Goal: Task Accomplishment & Management: Use online tool/utility

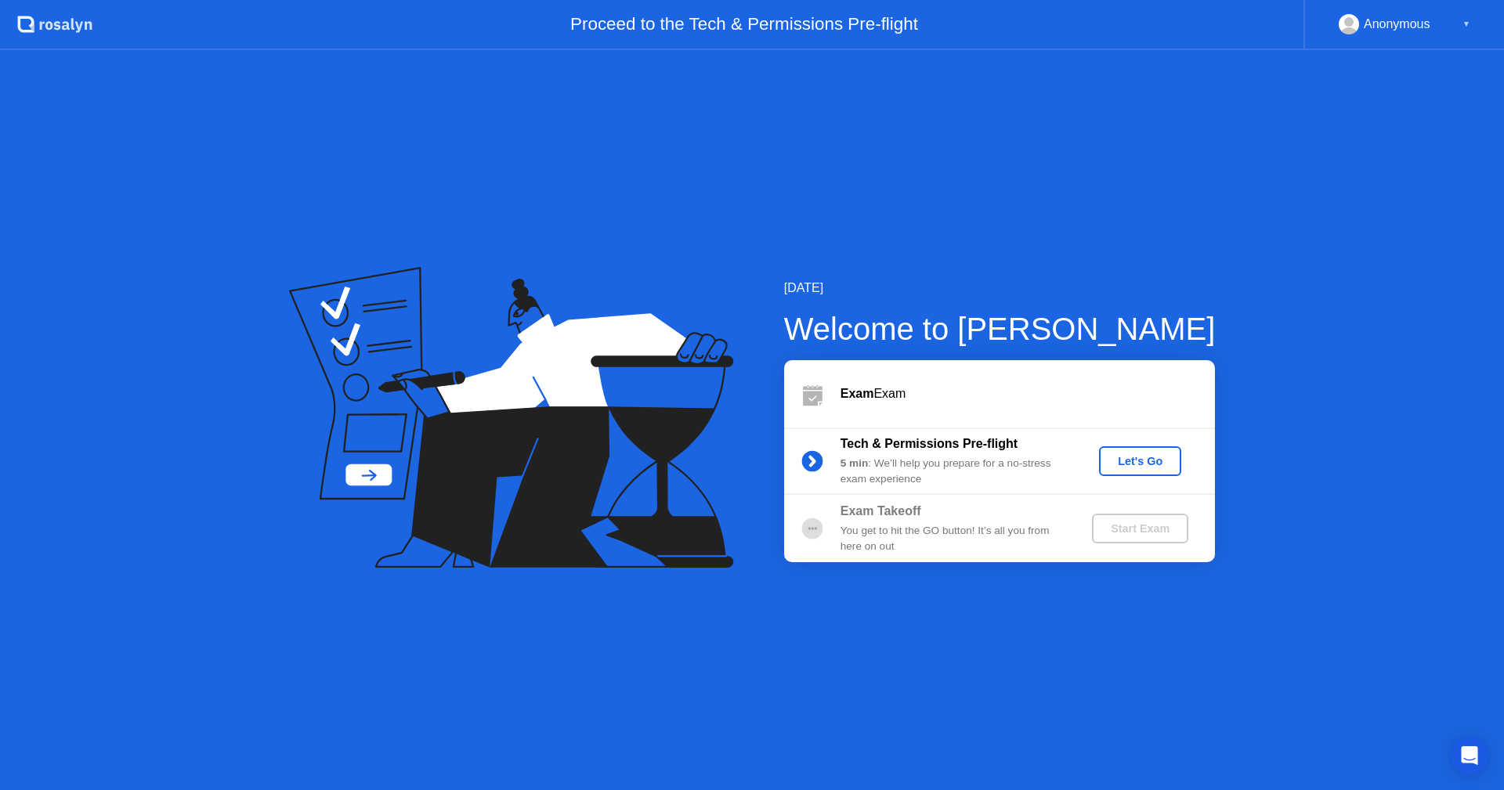
click at [1126, 468] on div "Let's Go" at bounding box center [1140, 461] width 70 height 13
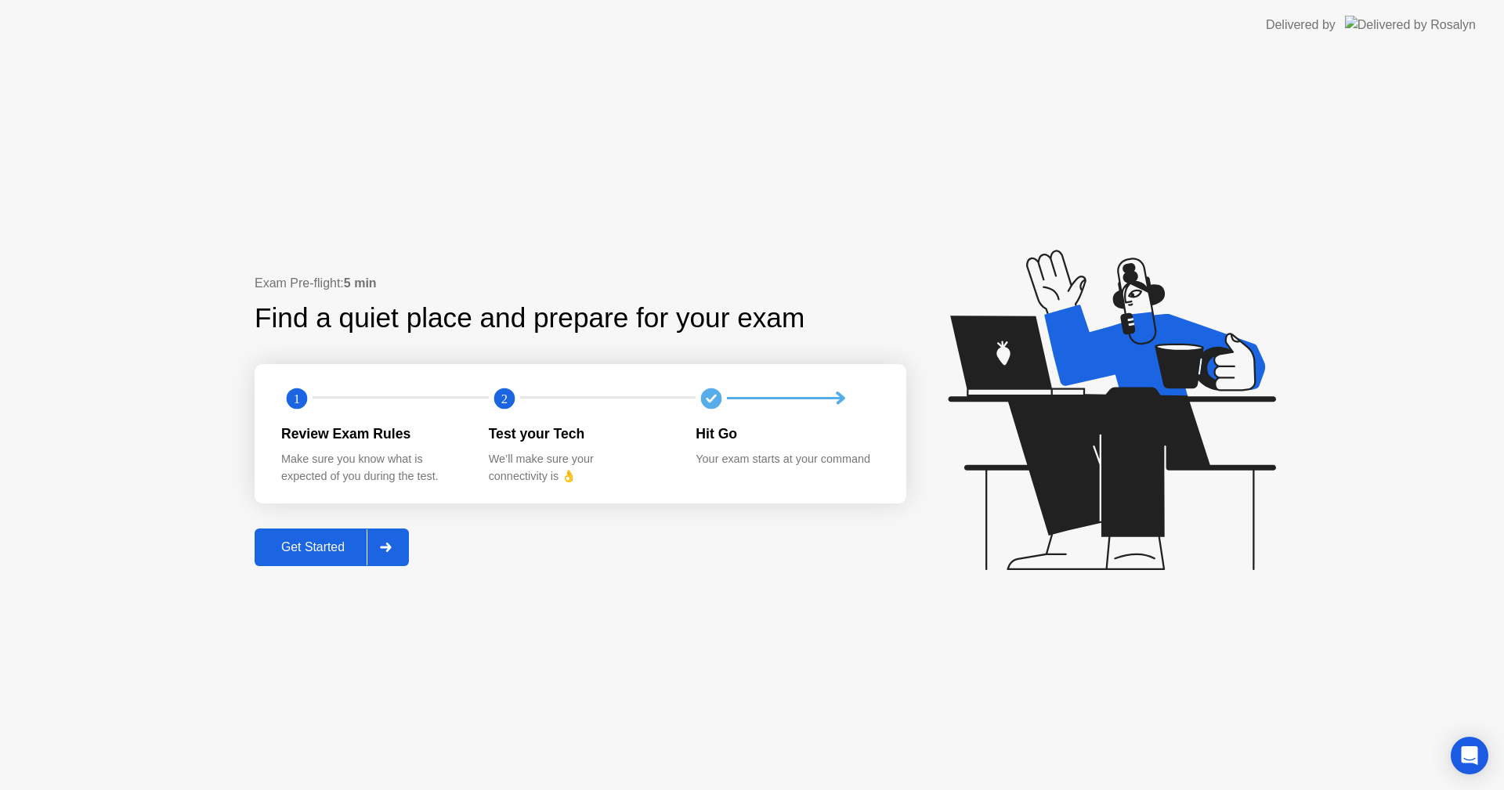
click at [327, 553] on div "Get Started" at bounding box center [312, 547] width 107 height 14
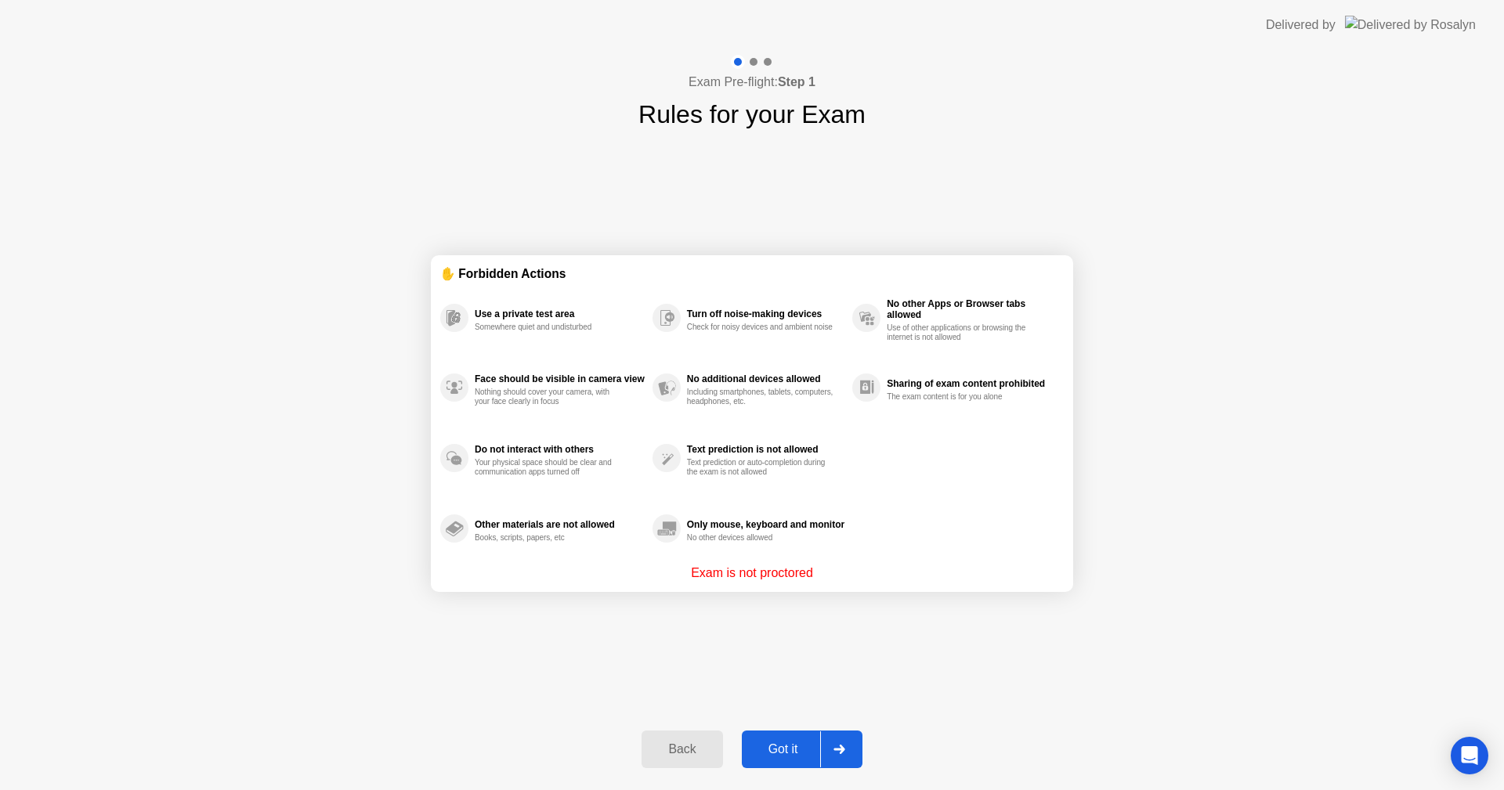
click at [776, 756] on div "Got it" at bounding box center [783, 749] width 74 height 14
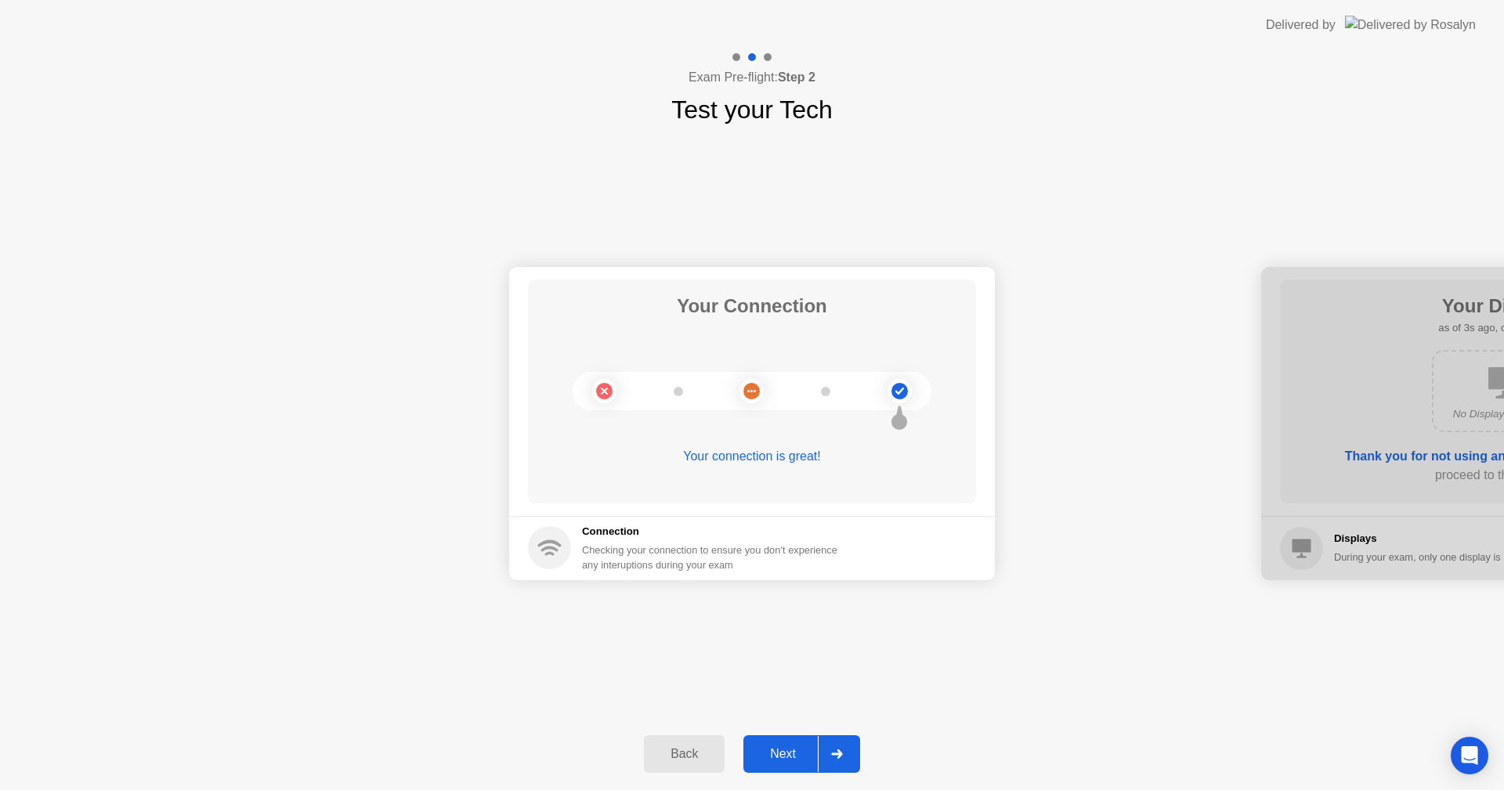
click at [775, 753] on div "Next" at bounding box center [783, 754] width 70 height 14
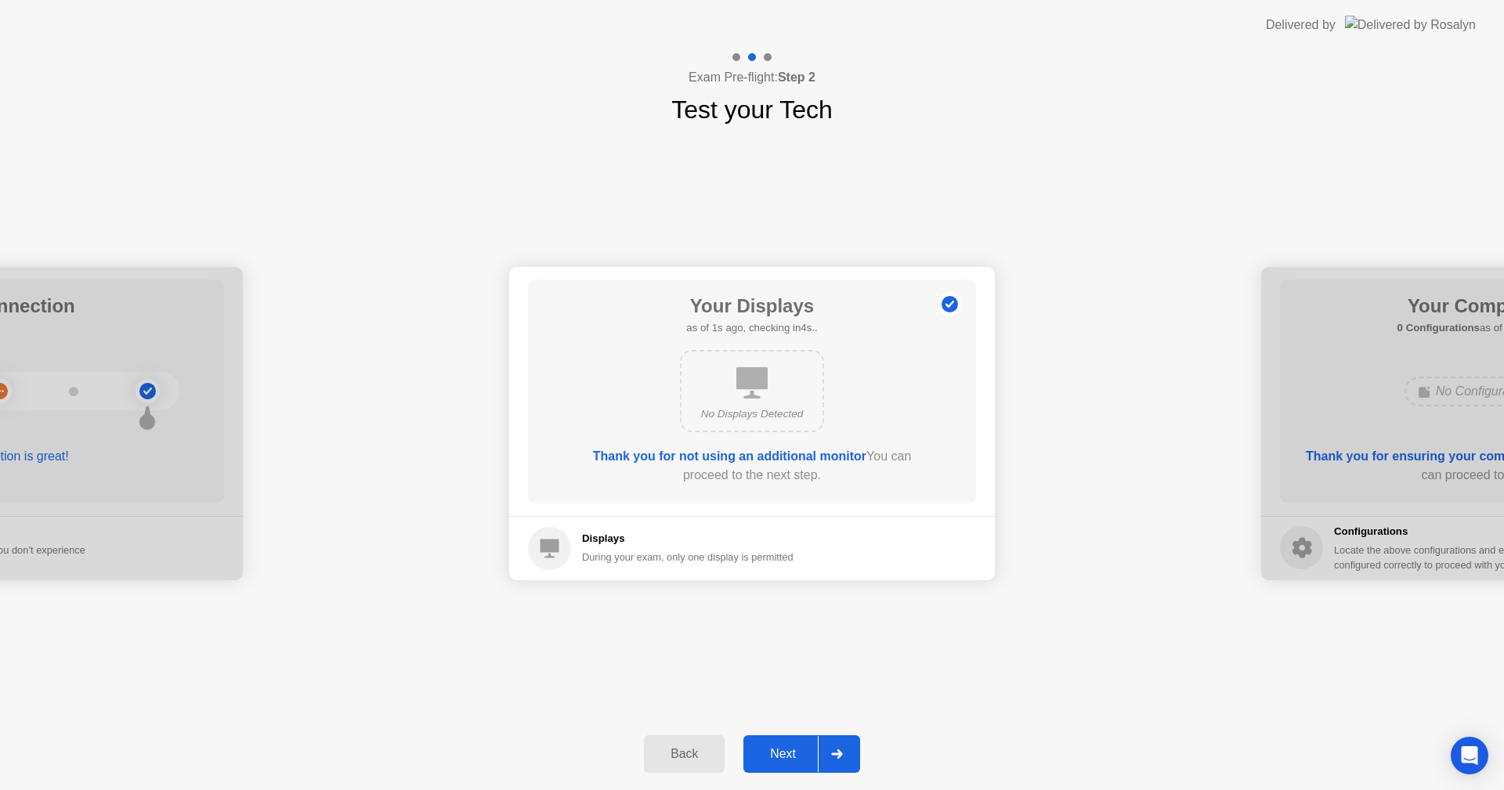
click at [793, 747] on div "Next" at bounding box center [783, 754] width 70 height 14
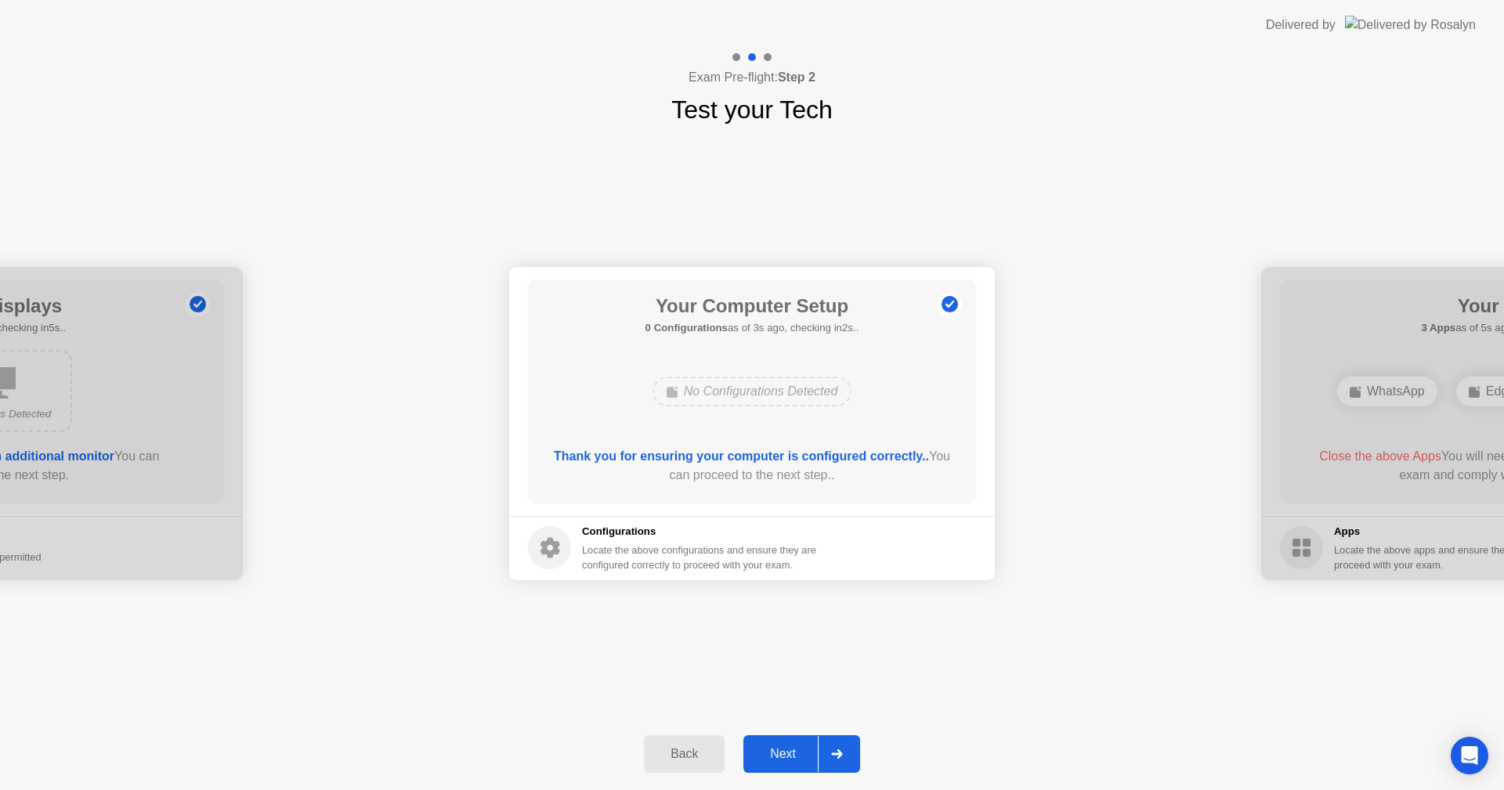
click at [788, 759] on div "Next" at bounding box center [783, 754] width 70 height 14
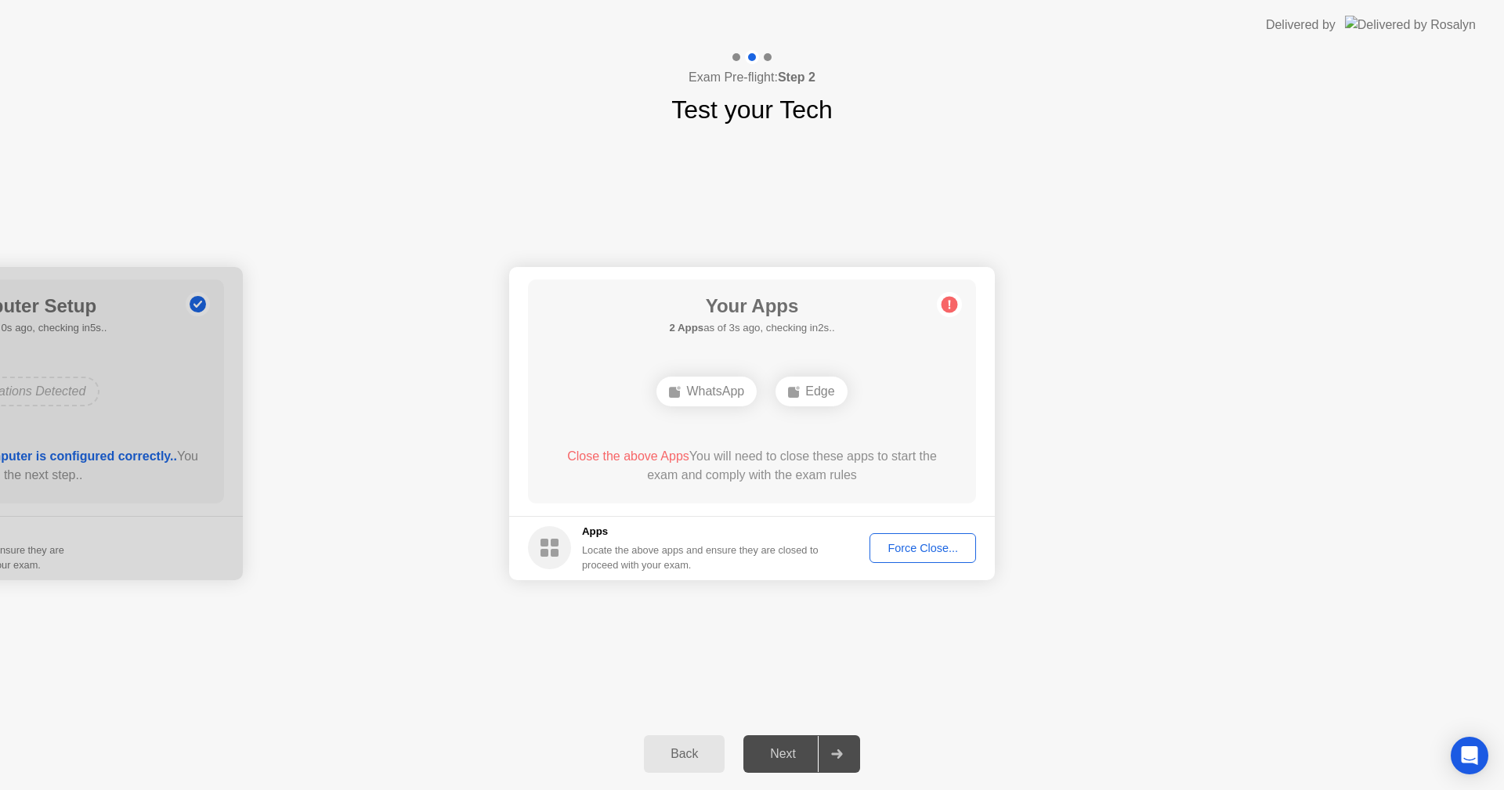
click at [914, 551] on div "Force Close..." at bounding box center [923, 548] width 96 height 13
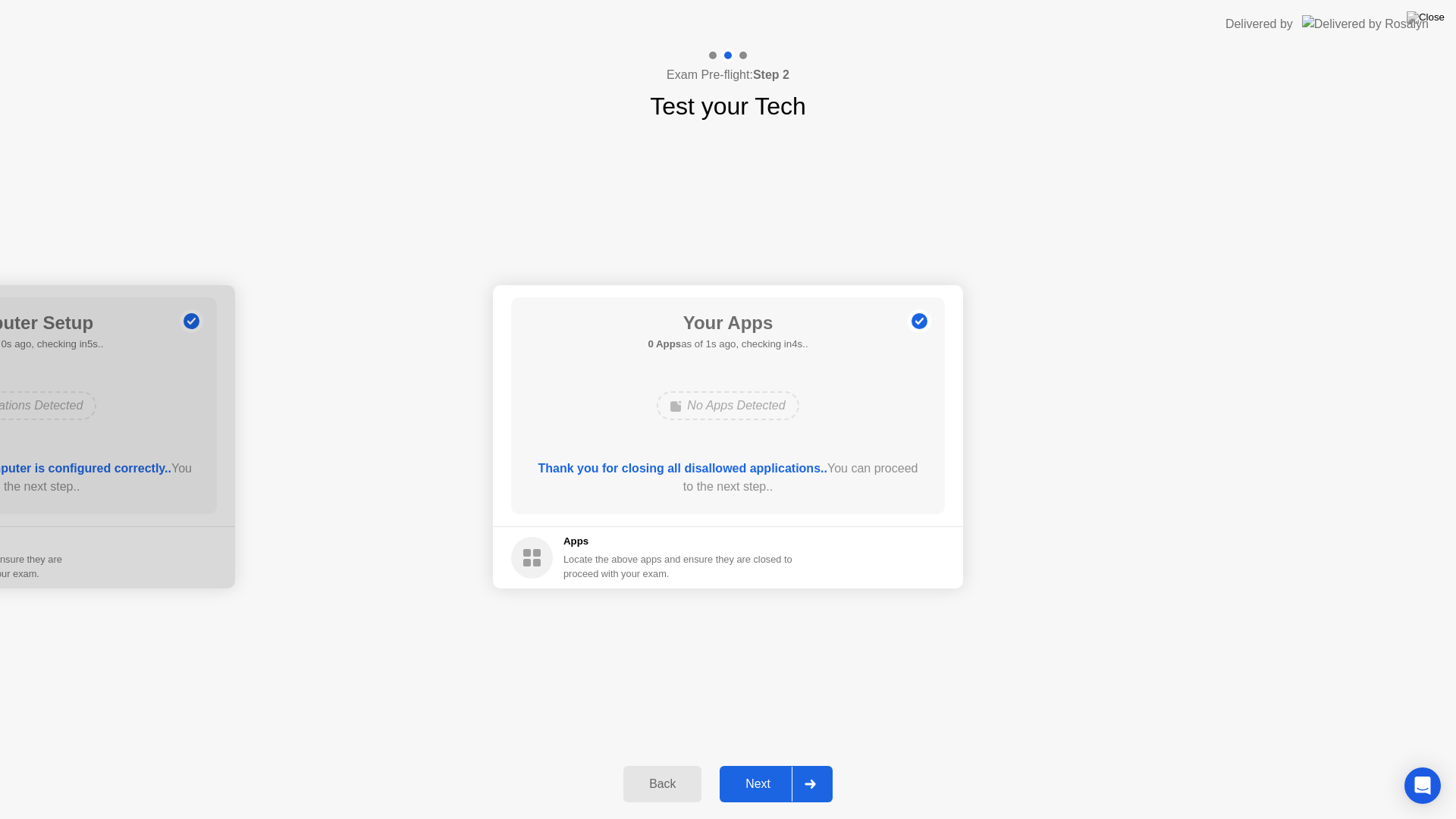
click at [766, 764] on button "Next" at bounding box center [775, 784] width 113 height 37
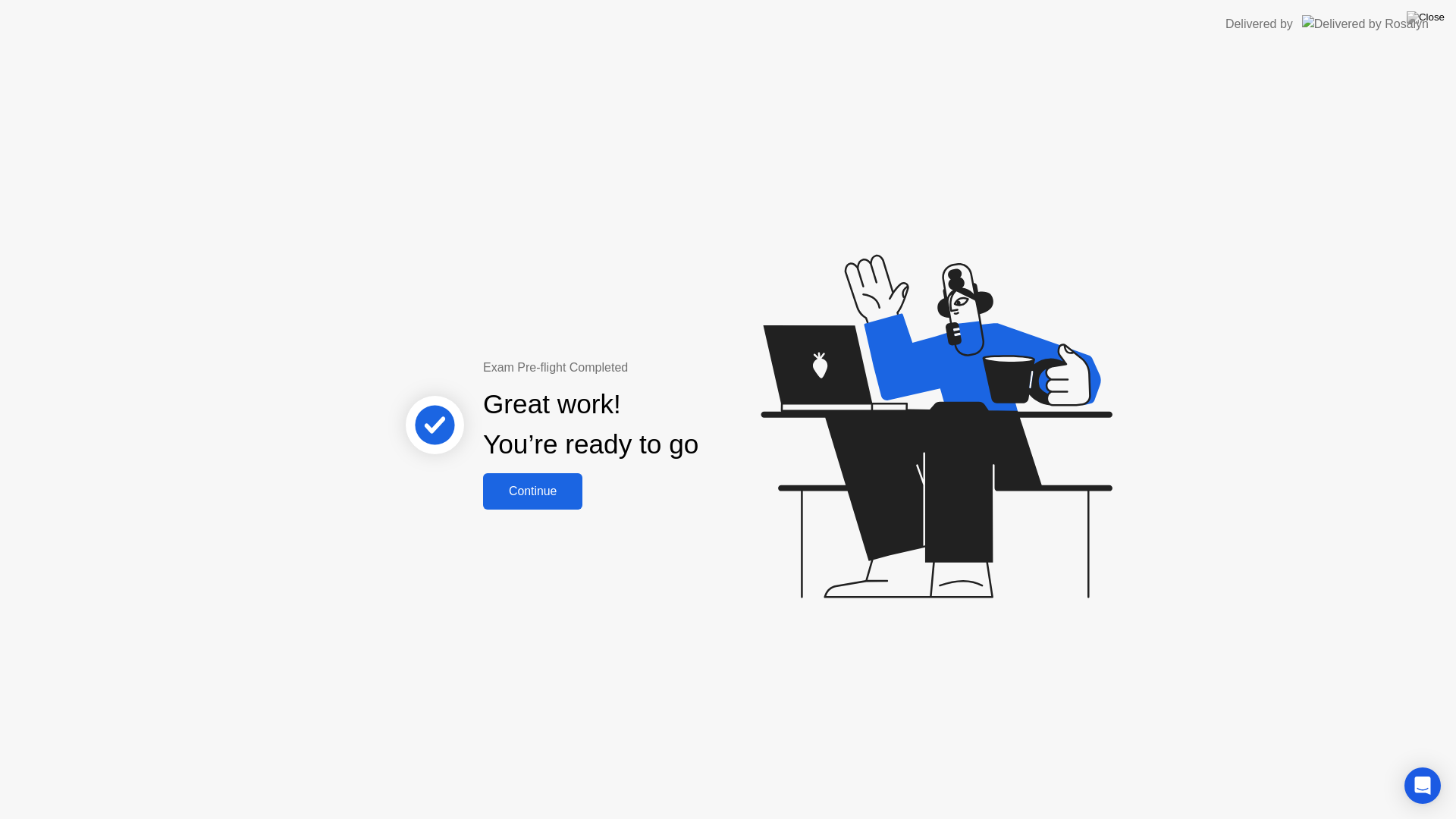
click at [522, 496] on div "Continue" at bounding box center [532, 491] width 90 height 14
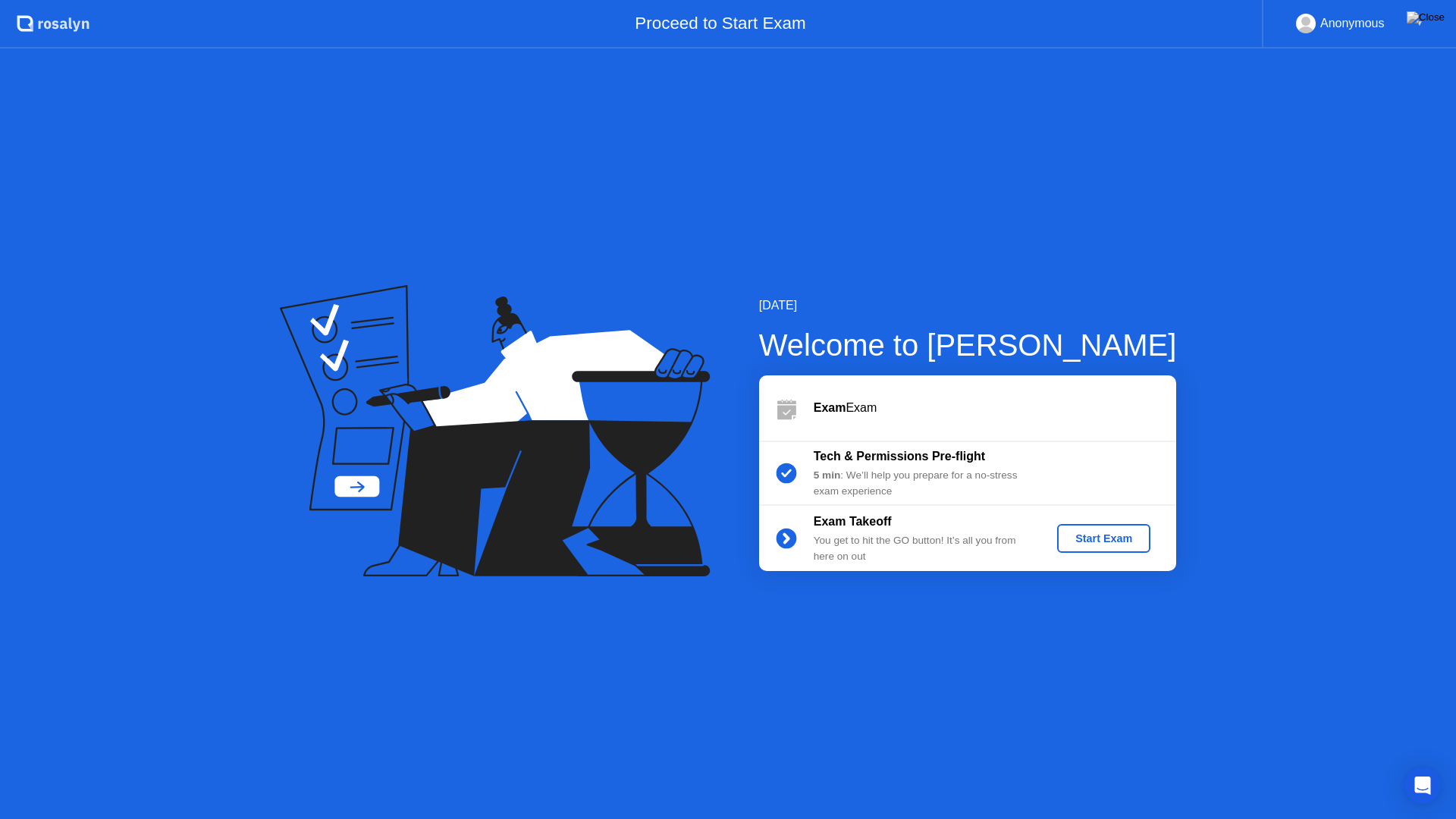
click at [1077, 551] on button "Start Exam" at bounding box center [1104, 538] width 93 height 29
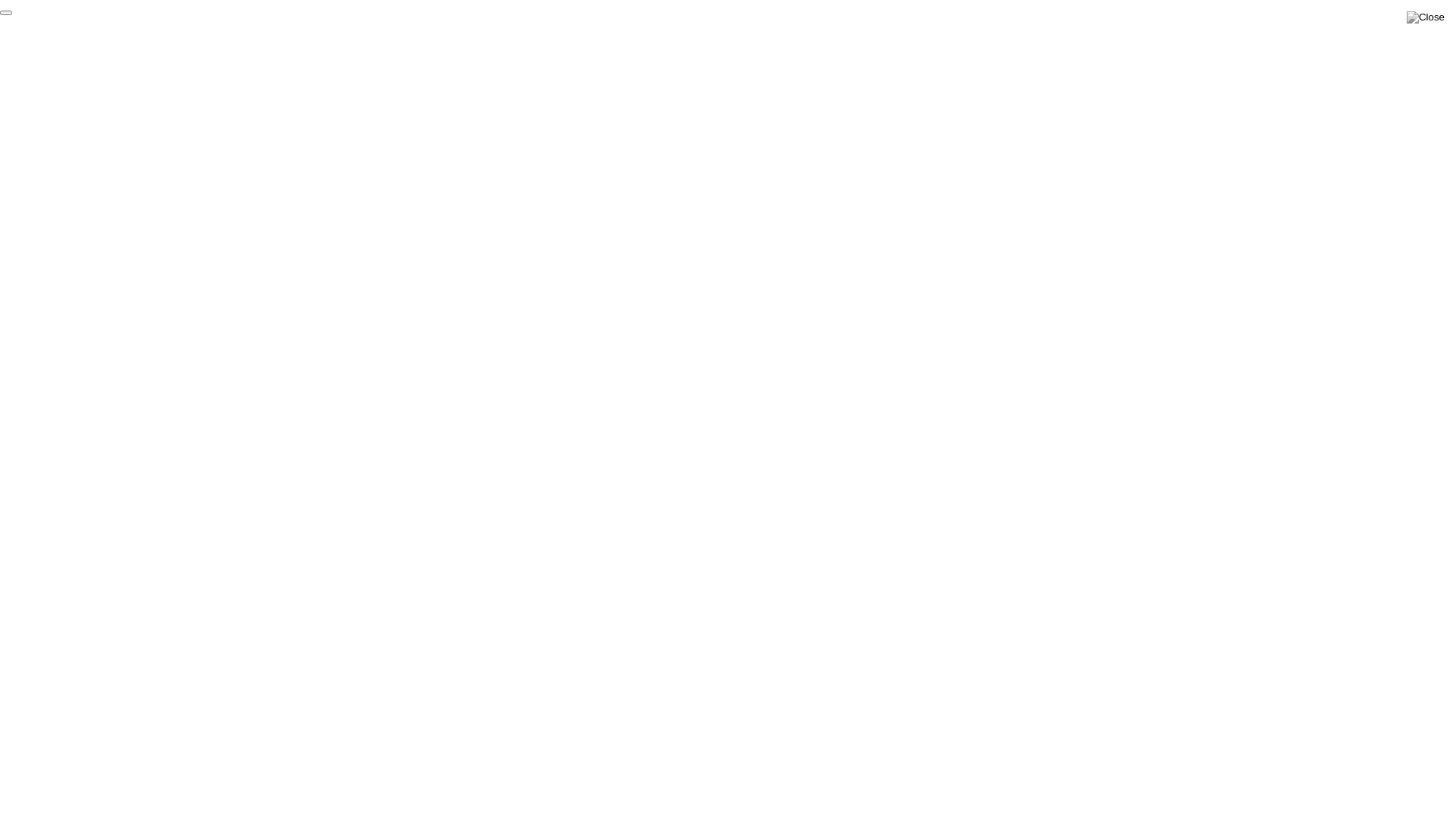
click div "End Proctoring Session"
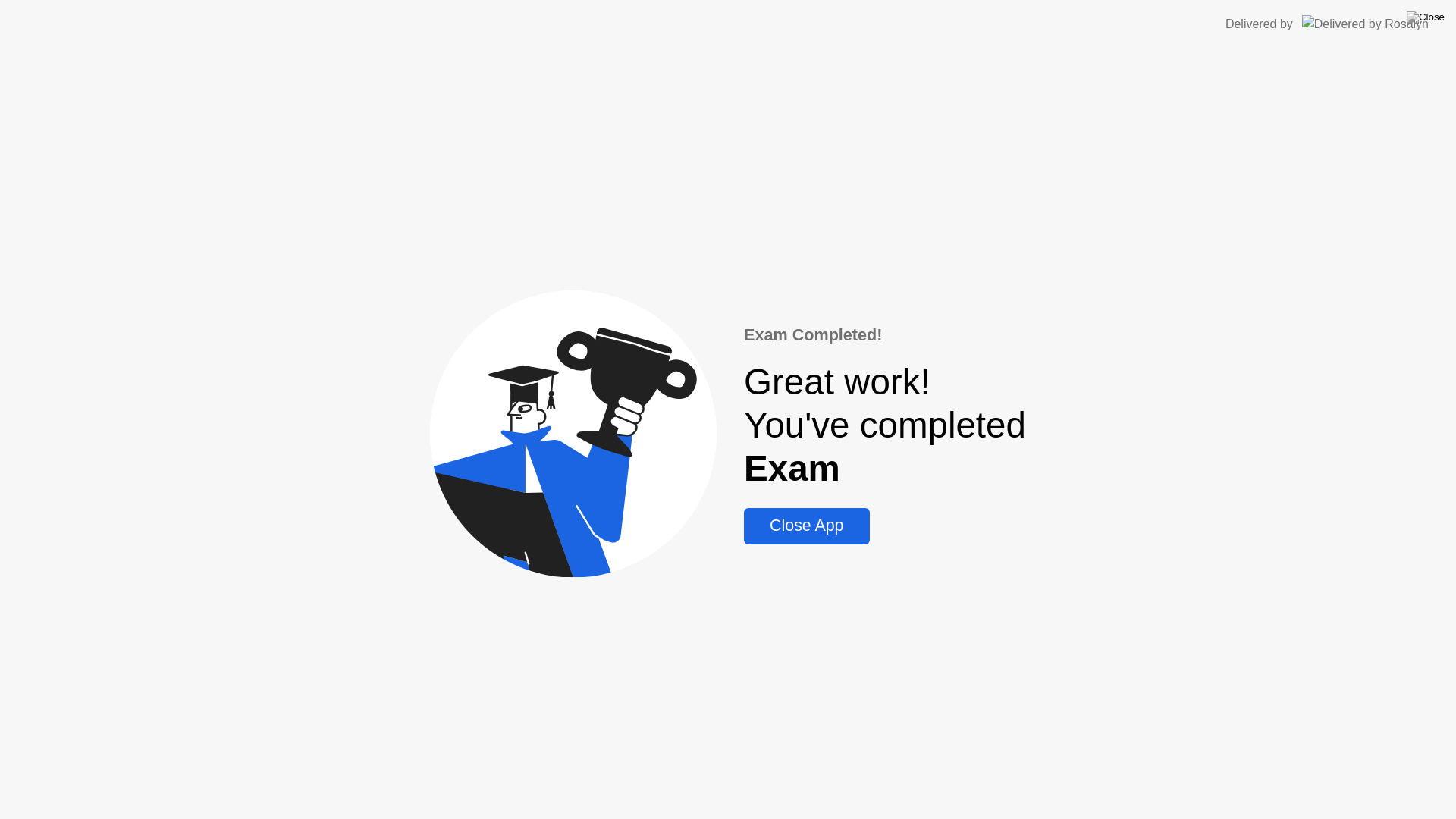
click at [765, 532] on div "Close App" at bounding box center [806, 526] width 116 height 19
